Goal: Check status: Check status

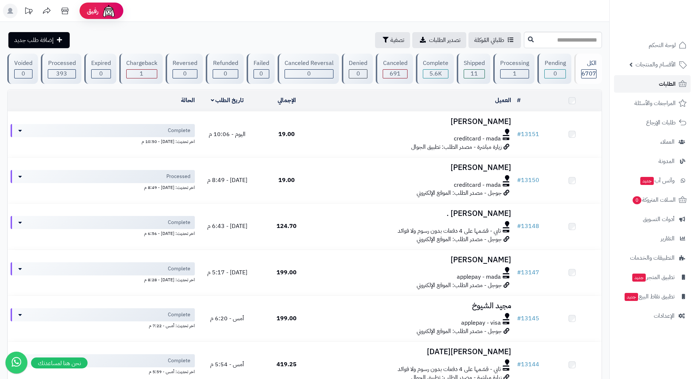
drag, startPoint x: 0, startPoint y: 0, endPoint x: 648, endPoint y: 82, distance: 652.7
click at [648, 82] on link "الطلبات" at bounding box center [652, 84] width 77 height 18
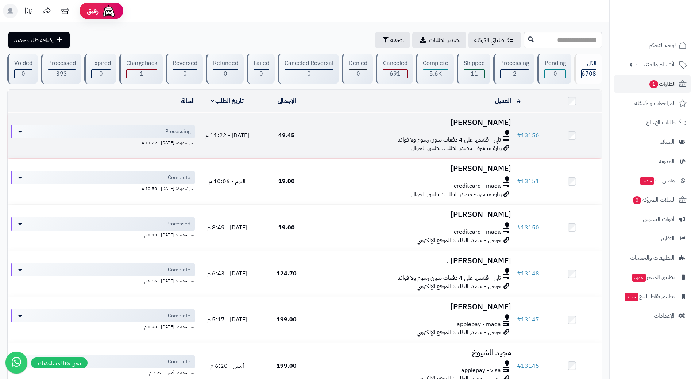
click at [345, 134] on div at bounding box center [415, 133] width 192 height 6
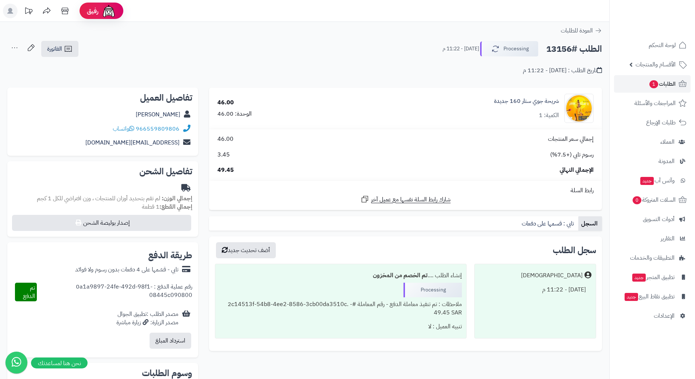
click at [566, 48] on h2 "الطلب #13156" at bounding box center [574, 49] width 56 height 15
click at [567, 48] on h2 "الطلب #13156" at bounding box center [574, 49] width 56 height 15
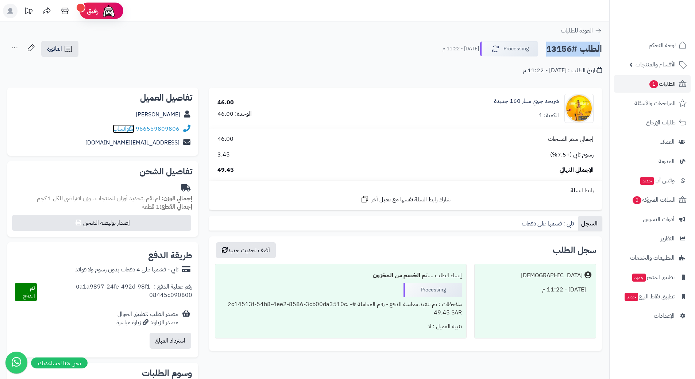
click at [133, 129] on icon at bounding box center [131, 128] width 5 height 6
